Goal: Navigation & Orientation: Find specific page/section

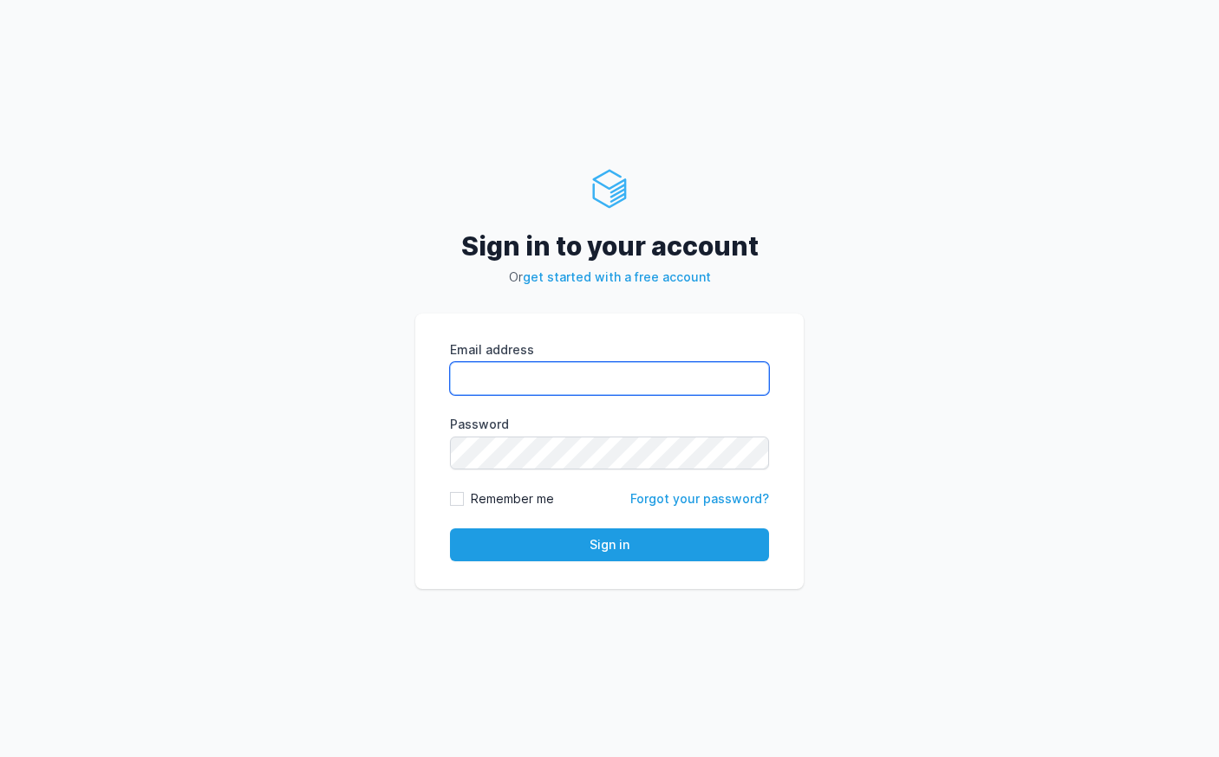
click at [588, 374] on input "Email address" at bounding box center [609, 378] width 319 height 33
paste input "devops@soak.co.uk"
type input "devops@soak.co.uk"
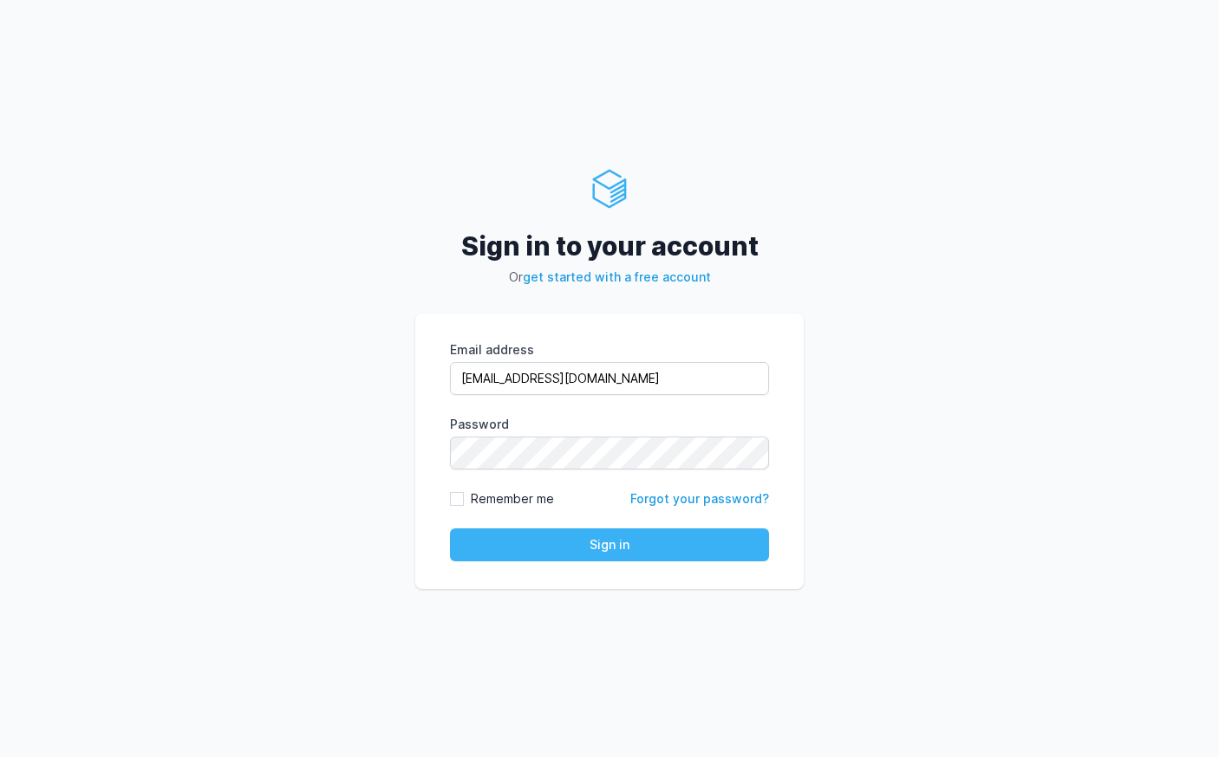
click at [656, 547] on button "Sign in" at bounding box center [609, 545] width 319 height 33
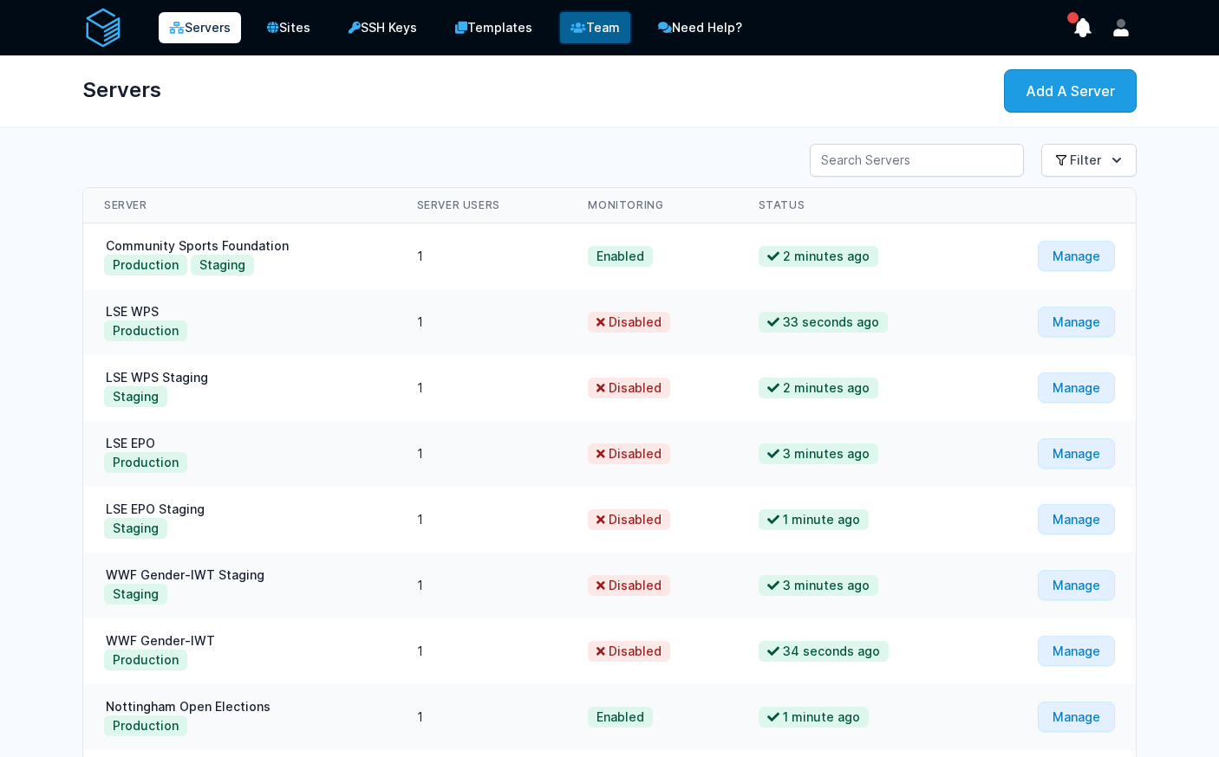
click at [609, 27] on link "Team" at bounding box center [595, 27] width 74 height 35
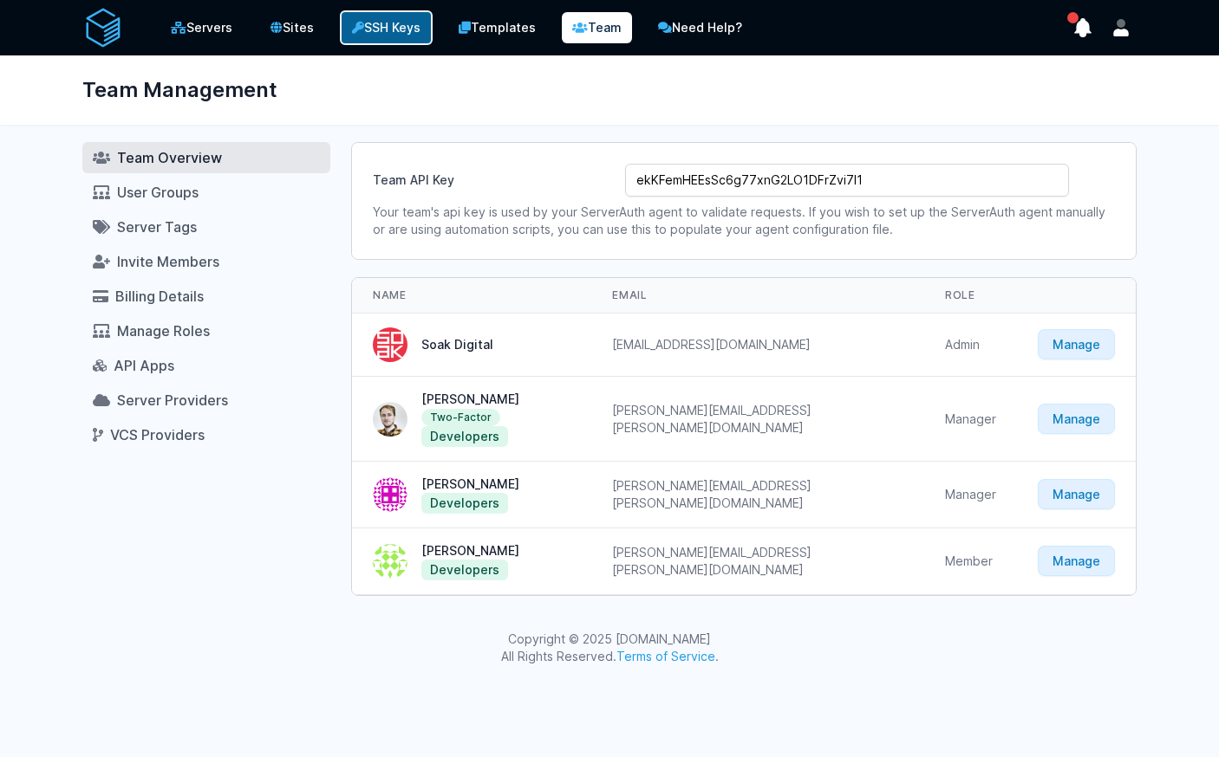
click at [402, 23] on link "SSH Keys" at bounding box center [386, 27] width 93 height 35
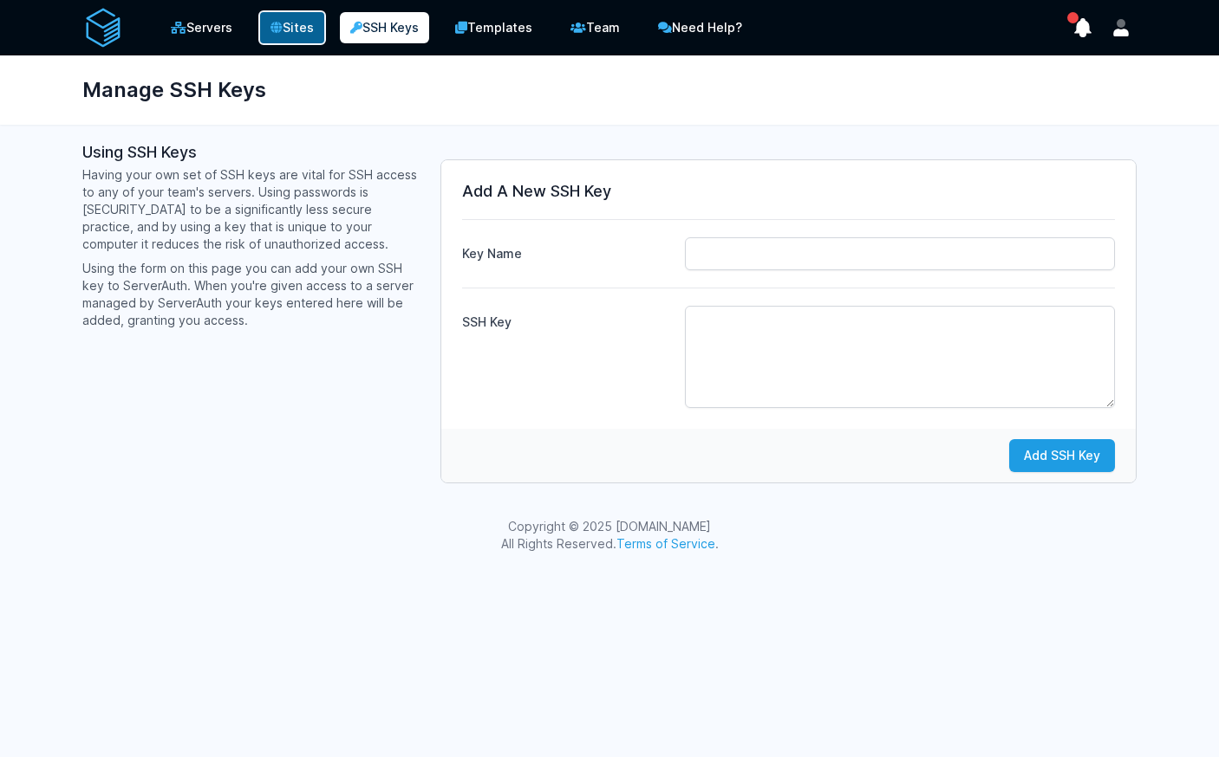
click at [302, 29] on link "Sites" at bounding box center [292, 27] width 68 height 35
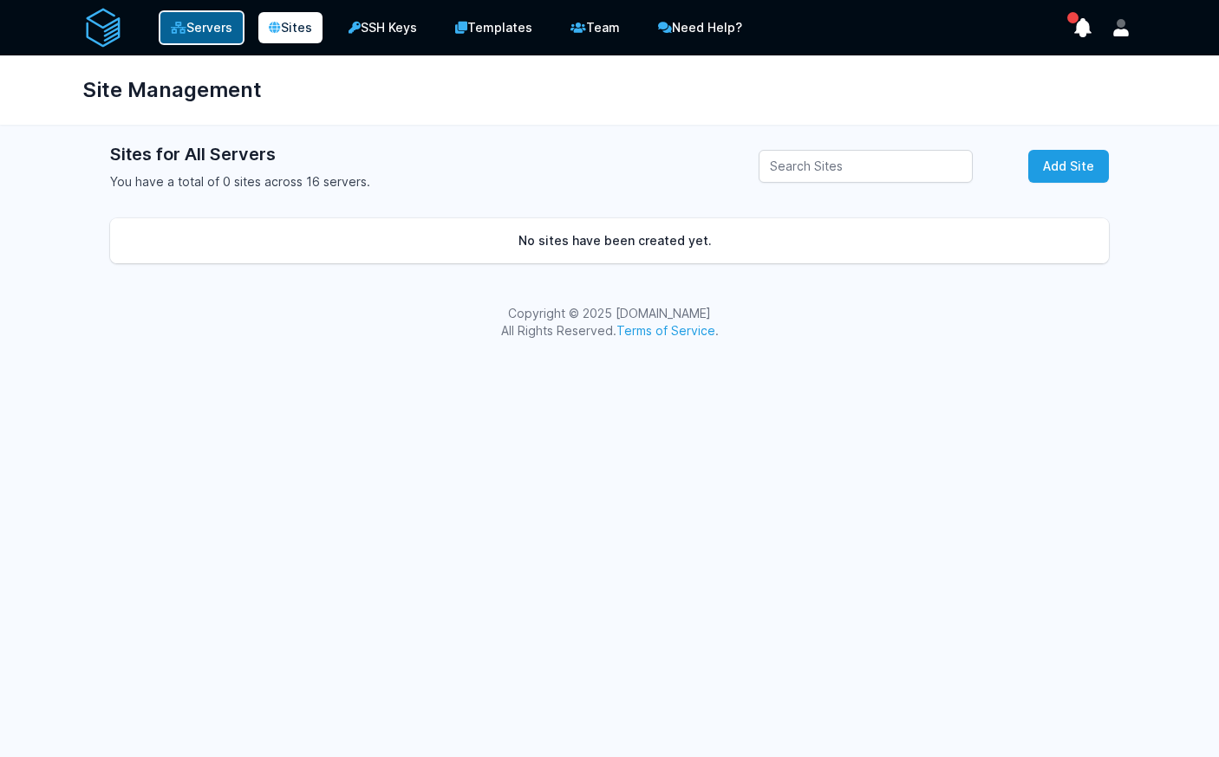
click at [212, 29] on link "Servers" at bounding box center [202, 27] width 86 height 35
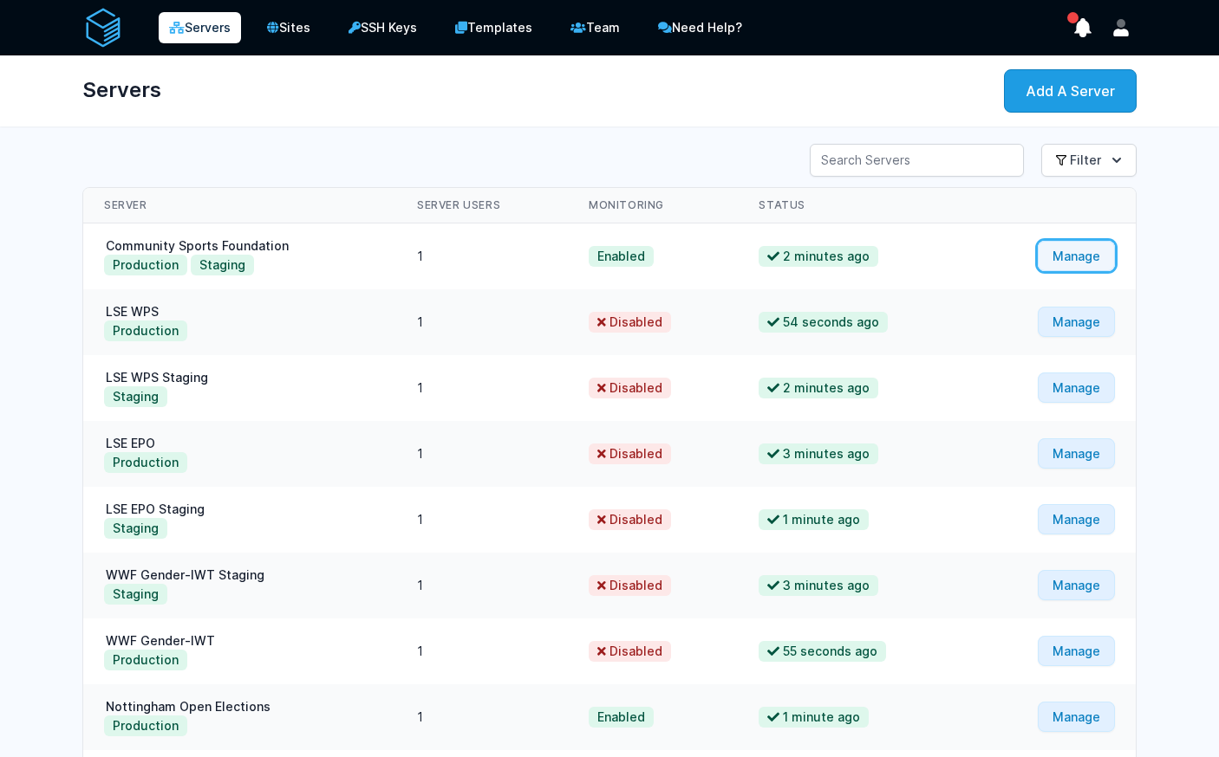
click at [1077, 256] on link "Manage" at bounding box center [1075, 256] width 77 height 30
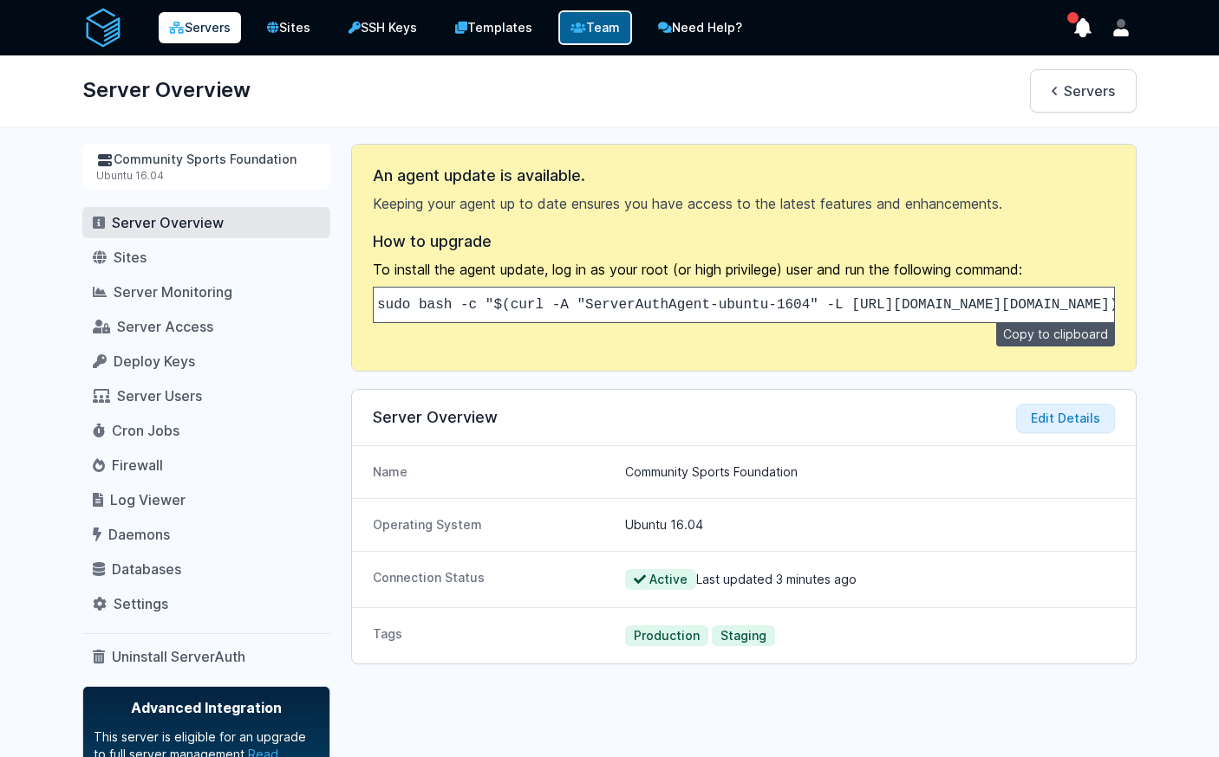
click at [598, 22] on link "Team" at bounding box center [595, 27] width 74 height 35
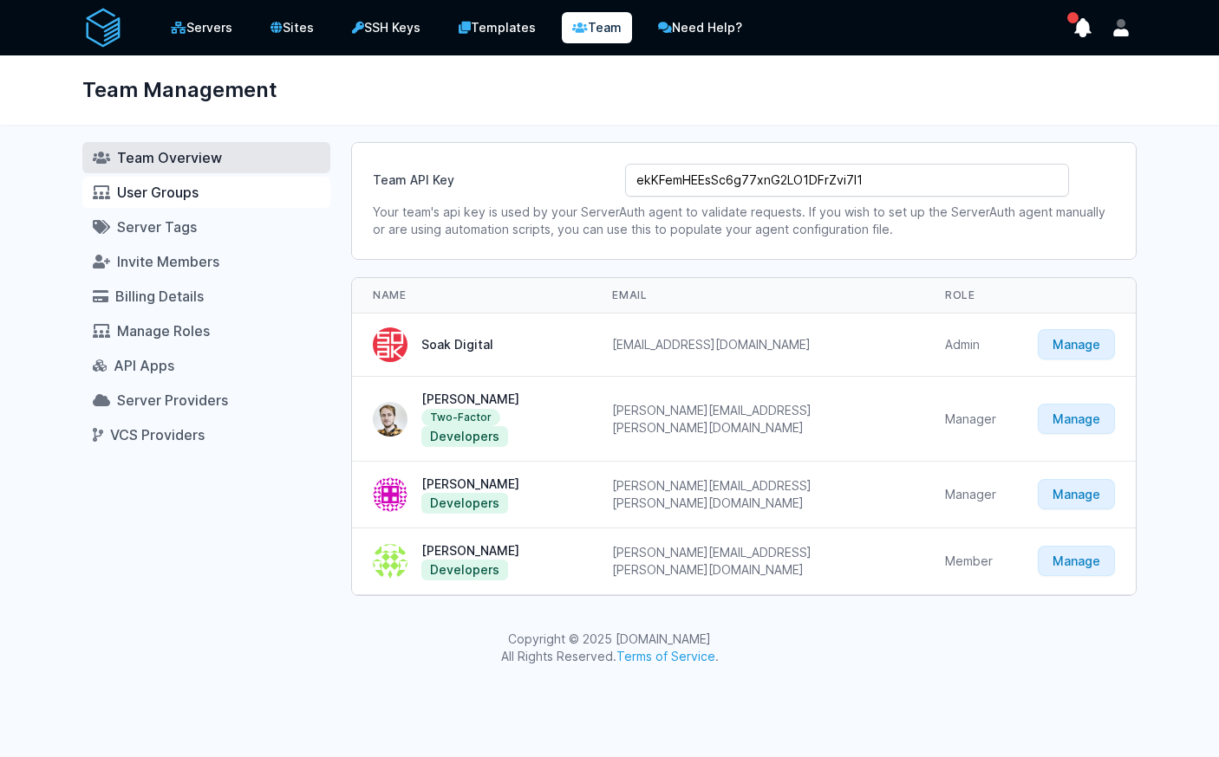
click at [150, 192] on span "User Groups" at bounding box center [157, 192] width 81 height 17
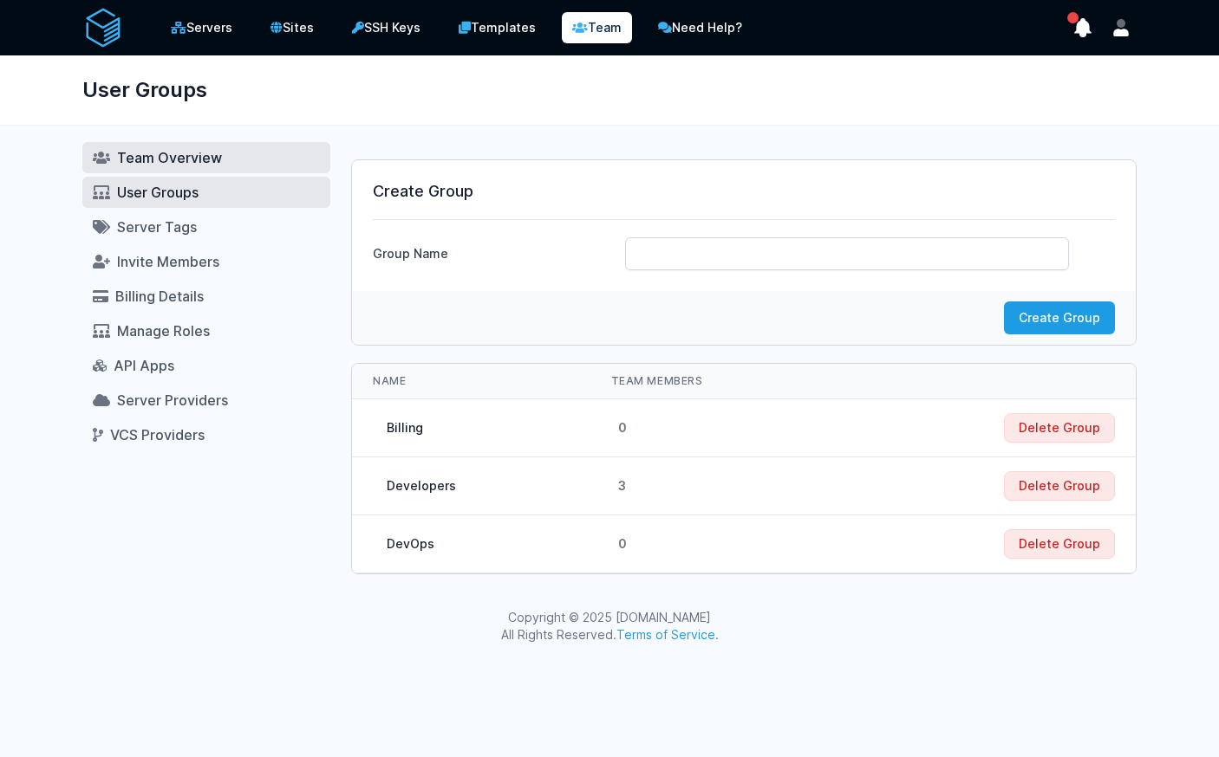
click at [147, 159] on span "Team Overview" at bounding box center [169, 157] width 105 height 17
